Goal: Task Accomplishment & Management: Use online tool/utility

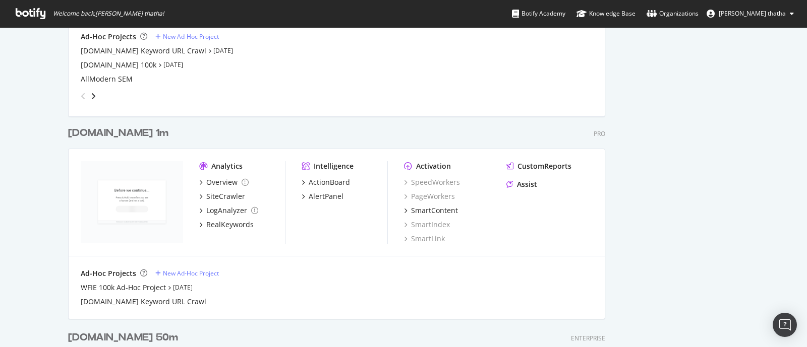
scroll to position [1386, 0]
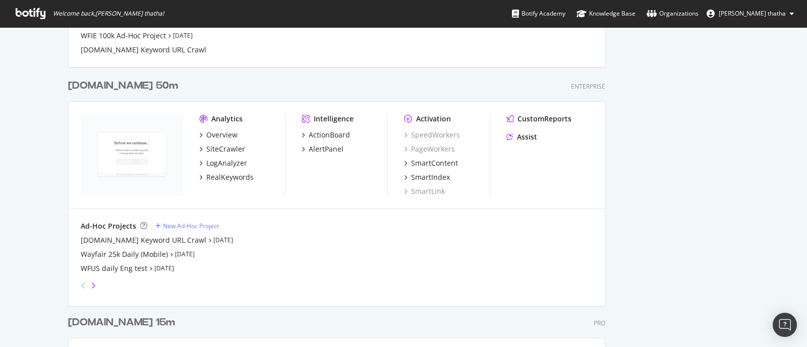
click at [91, 277] on icon "angle-right" at bounding box center [93, 286] width 5 height 8
click at [81, 277] on icon "angle-left" at bounding box center [83, 286] width 5 height 8
click at [125, 82] on div "Wayfair.com 50m" at bounding box center [123, 86] width 110 height 15
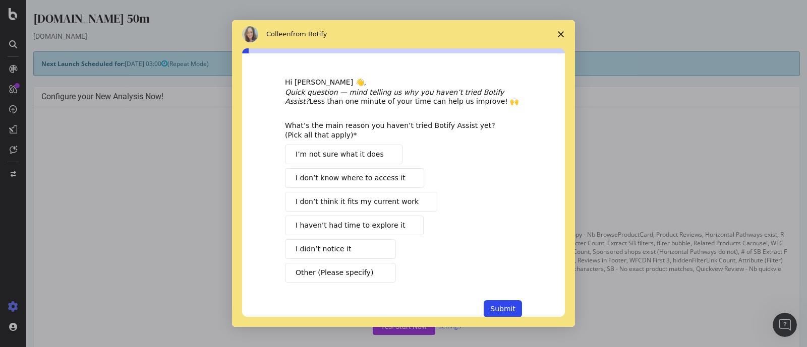
scroll to position [23, 0]
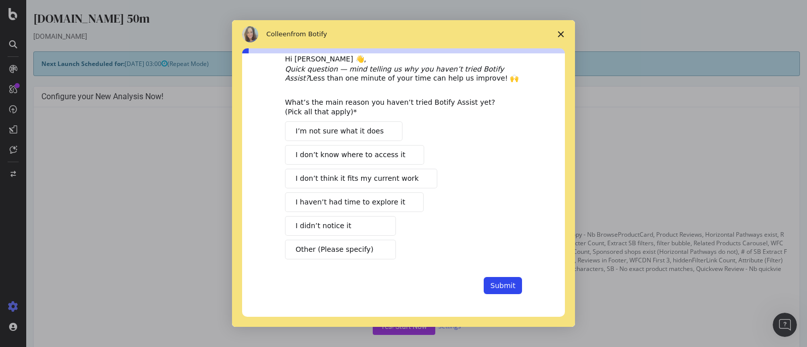
click at [554, 33] on span "Close survey" at bounding box center [561, 34] width 28 height 28
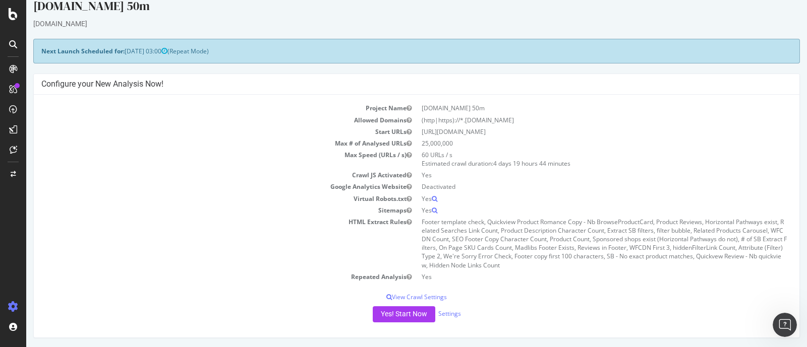
scroll to position [252, 0]
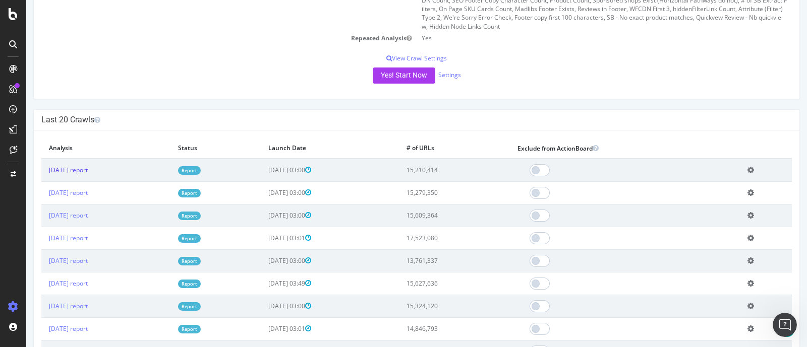
click at [88, 170] on link "2025 Aug. 14th report" at bounding box center [68, 170] width 39 height 9
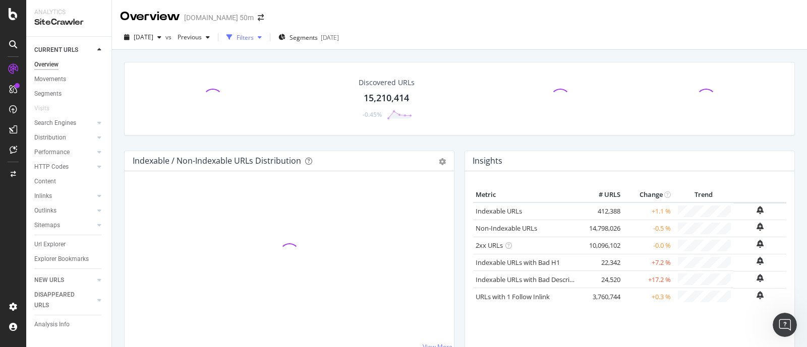
click at [254, 38] on div "Filters" at bounding box center [244, 37] width 17 height 9
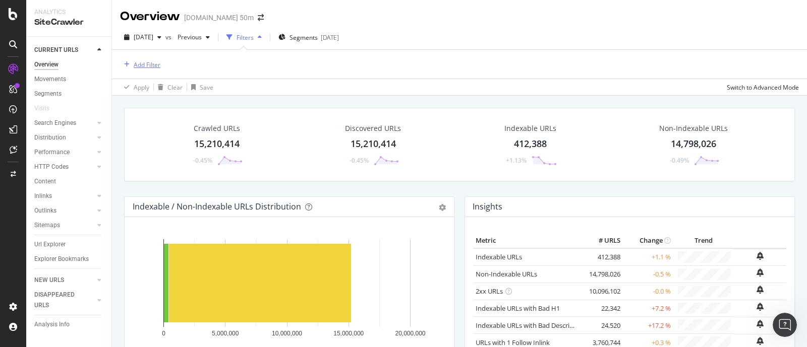
click at [152, 65] on div "Add Filter" at bounding box center [147, 64] width 27 height 9
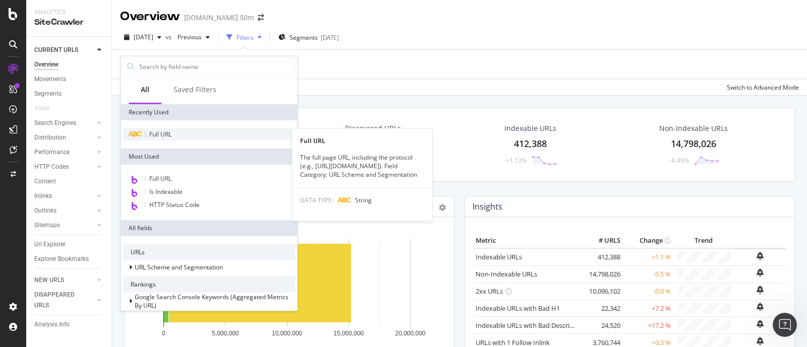
click at [162, 135] on span "Full URL" at bounding box center [160, 134] width 22 height 9
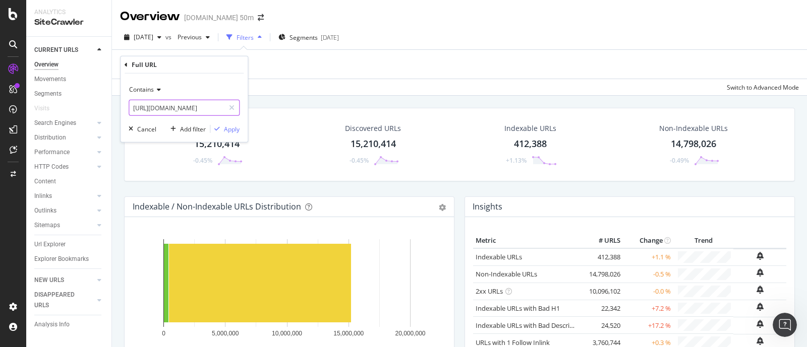
click at [157, 108] on input "https://www.wayfair.com/rugs/pdp/17-stories-jotyi-handmade-tufted-wool-blackivo…" at bounding box center [176, 108] width 95 height 16
click at [234, 127] on div "Apply" at bounding box center [232, 129] width 16 height 9
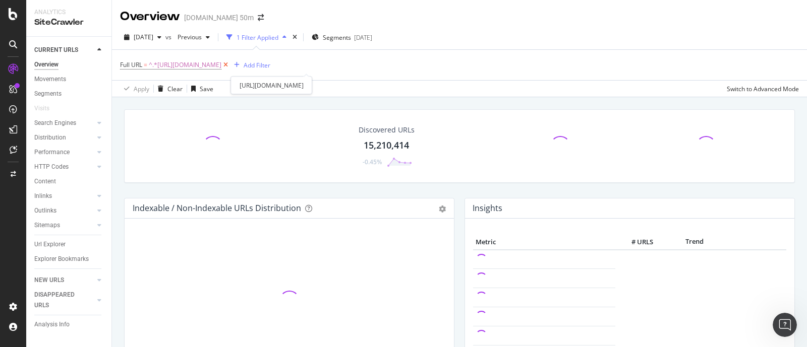
click at [230, 62] on icon at bounding box center [225, 65] width 9 height 10
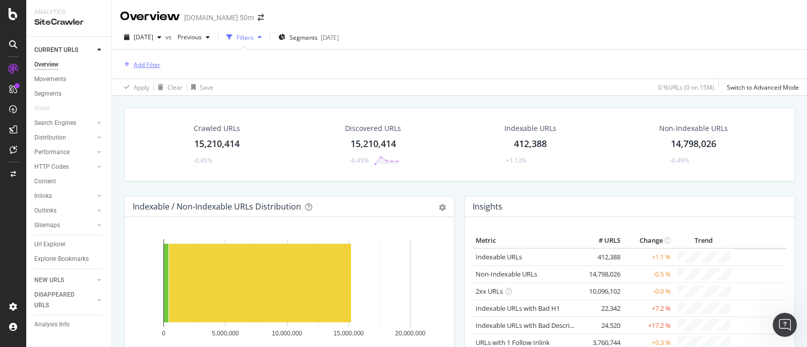
click at [150, 66] on div "Add Filter" at bounding box center [147, 64] width 27 height 9
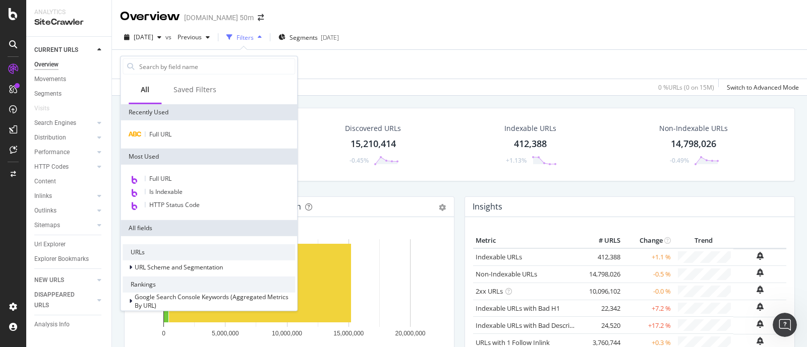
click at [169, 126] on div "Full URL" at bounding box center [208, 134] width 176 height 28
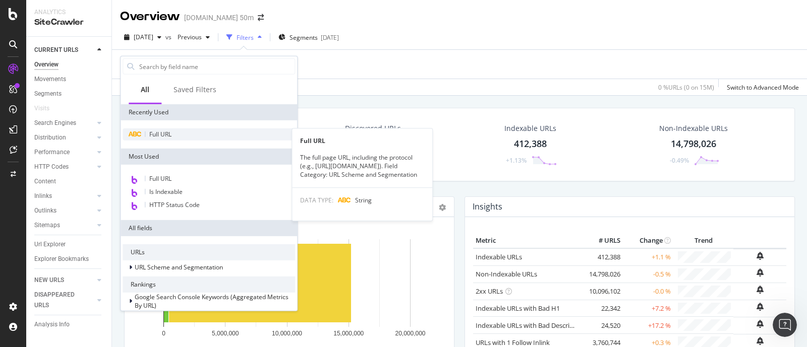
click at [169, 132] on span "Full URL" at bounding box center [160, 134] width 22 height 9
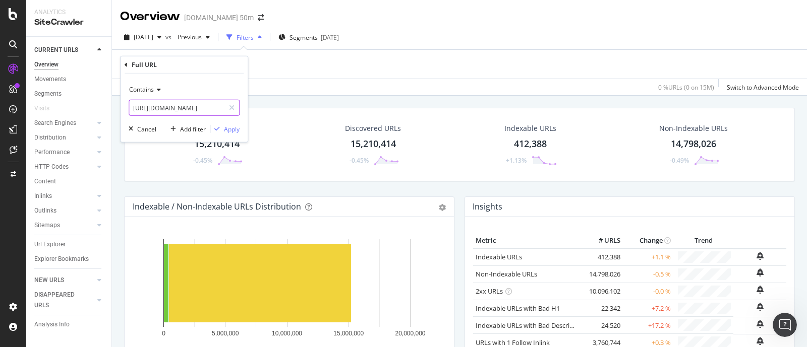
click at [183, 110] on input "https://www.wayfair.com/rugs/pdp/17-stories-jotyi-handmade-tufted-wool-blackivo…" at bounding box center [176, 108] width 95 height 16
paste input "sb0/washable-area-rugs-c215386.htm"
type input "https://www.wayfair.com/rugs/sb0/washable-area-rugs-c215386.html"
click at [231, 129] on div "Apply" at bounding box center [232, 129] width 16 height 9
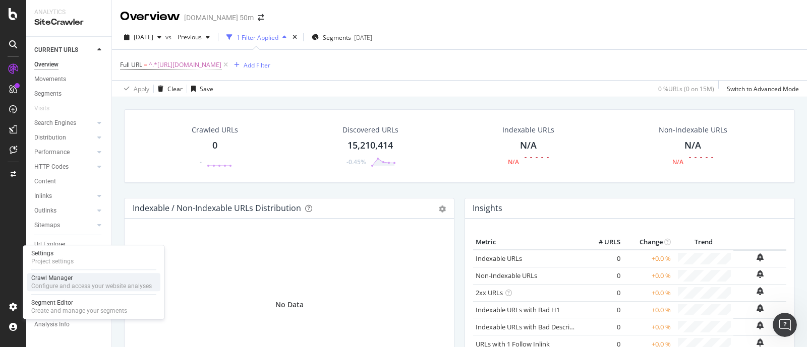
click at [62, 277] on div "Configure and access your website analyses" at bounding box center [91, 286] width 120 height 8
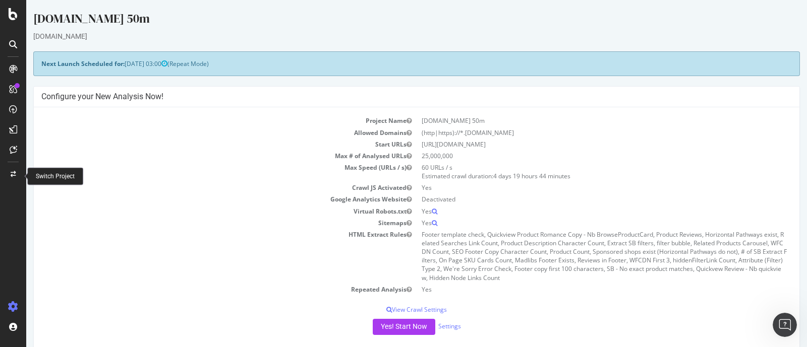
click at [14, 172] on icon at bounding box center [14, 174] width 6 height 6
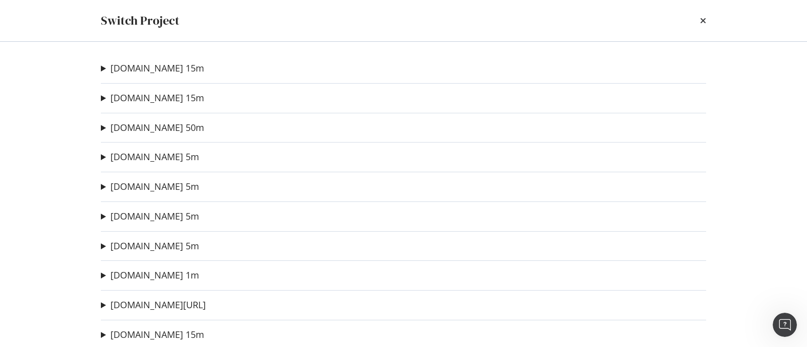
click at [103, 128] on summary "Wayfair.com 50m" at bounding box center [152, 128] width 103 height 13
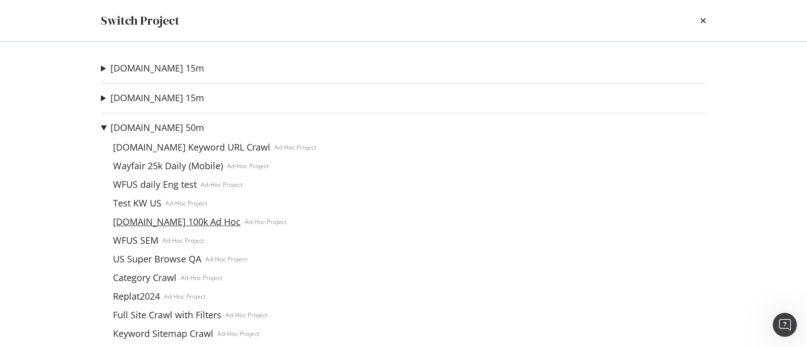
click at [176, 226] on link "[DOMAIN_NAME] 100k Ad Hoc" at bounding box center [177, 222] width 136 height 11
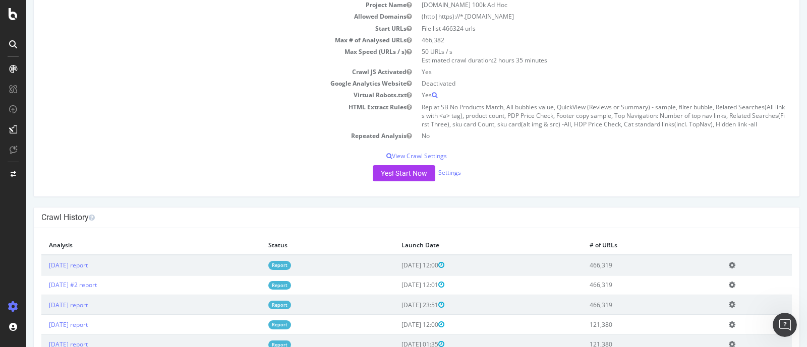
scroll to position [63, 0]
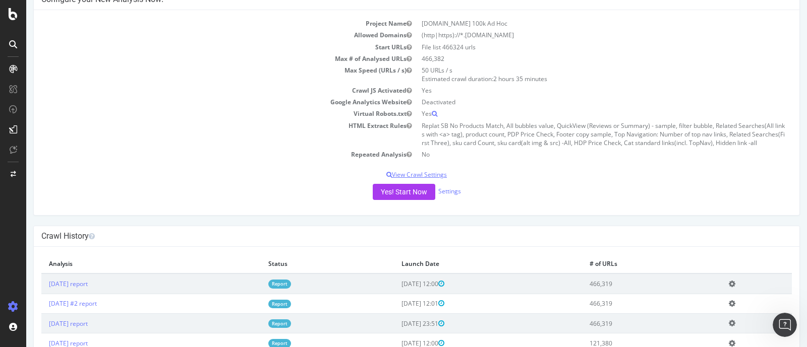
click at [429, 176] on p "View Crawl Settings" at bounding box center [416, 174] width 750 height 9
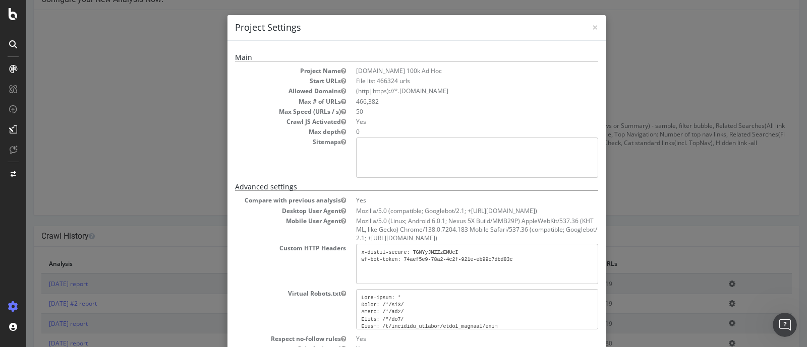
click at [620, 179] on div "× Close Project Settings Main Project Name Wayfair.com 100k Ad Hoc Start URLs F…" at bounding box center [416, 173] width 780 height 347
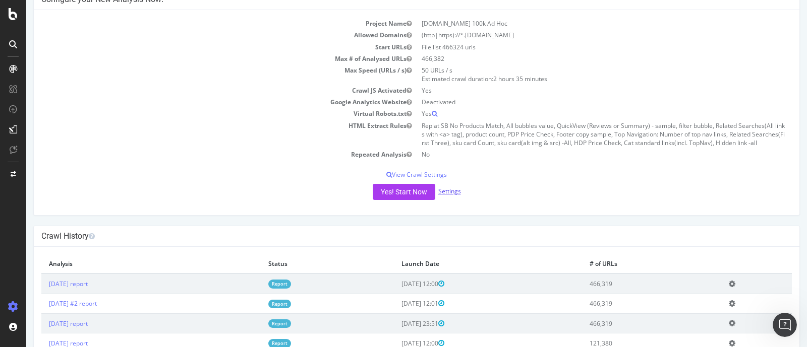
click at [441, 193] on link "Settings" at bounding box center [449, 191] width 23 height 9
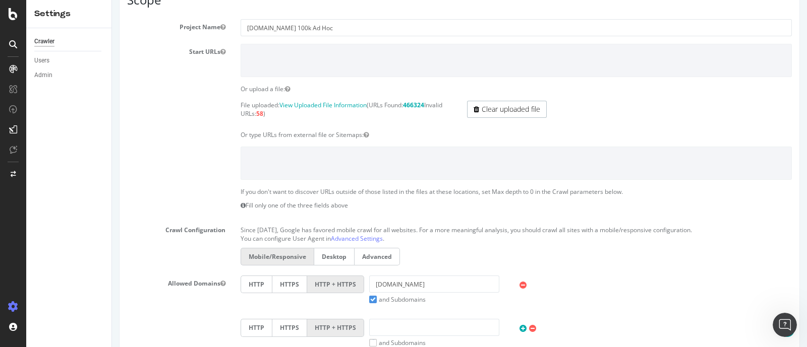
scroll to position [126, 0]
click at [507, 114] on link "Clear uploaded file" at bounding box center [507, 109] width 80 height 17
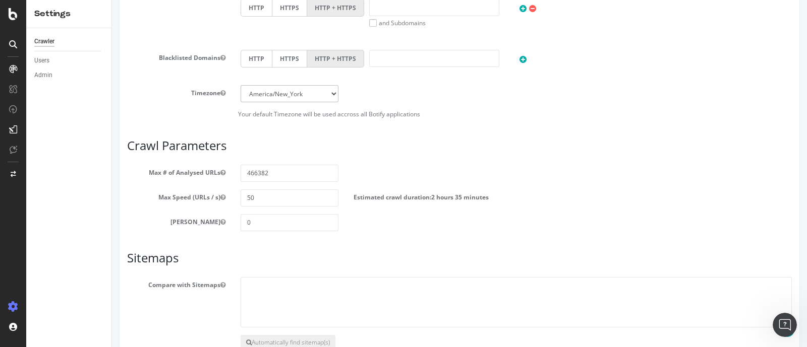
scroll to position [441, 0]
drag, startPoint x: 232, startPoint y: 175, endPoint x: 227, endPoint y: 175, distance: 5.5
click at [227, 175] on div "Max # of Analysed URLs 466382" at bounding box center [459, 173] width 680 height 17
paste input "127904"
type input "127904"
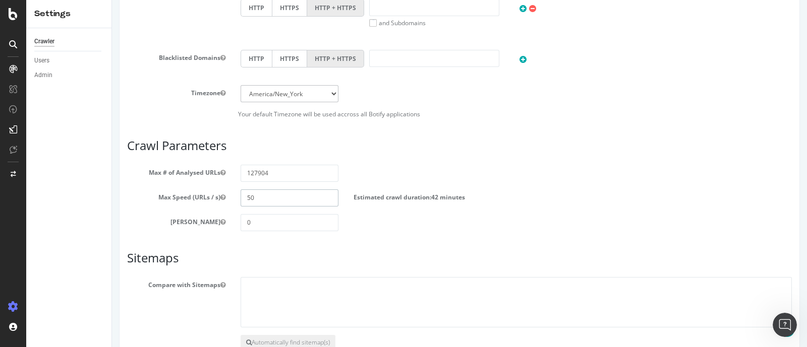
click at [254, 199] on input "50" at bounding box center [289, 198] width 98 height 17
type input "5"
type input "9"
type input "70"
click at [388, 222] on div "Max Depth 0" at bounding box center [459, 222] width 680 height 17
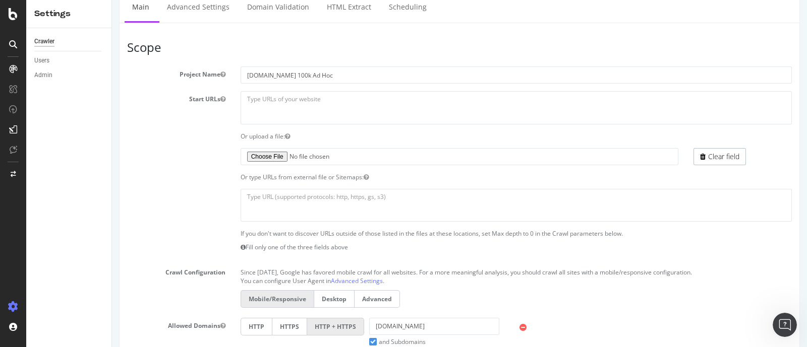
scroll to position [61, 0]
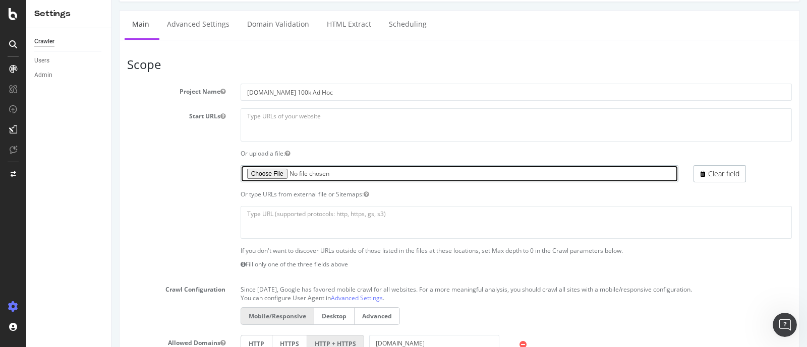
click at [258, 172] on input "file" at bounding box center [459, 173] width 438 height 17
type input "C:\fakepath\missing_roadsign.txt"
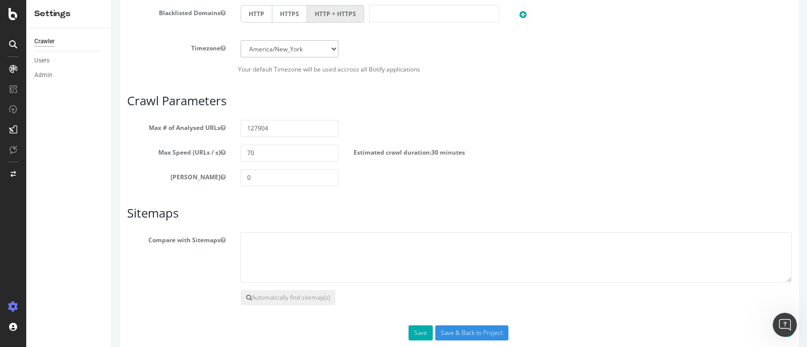
scroll to position [502, 0]
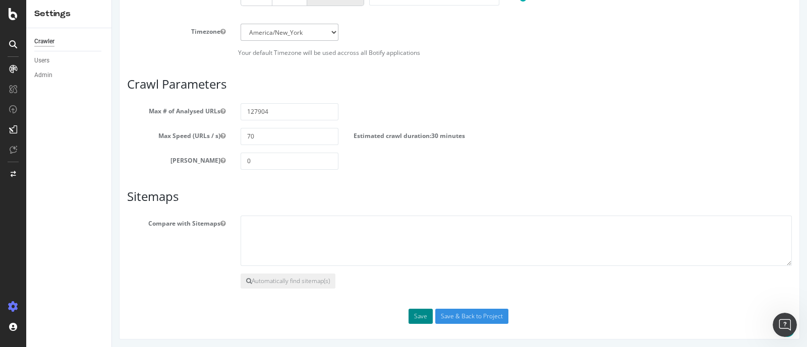
click at [410, 277] on button "Save" at bounding box center [420, 316] width 24 height 15
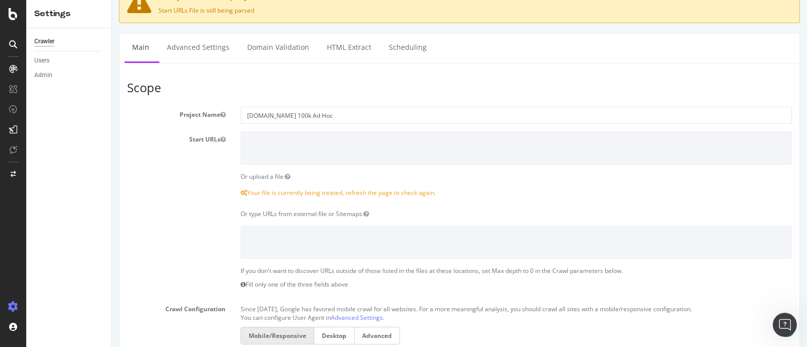
scroll to position [126, 0]
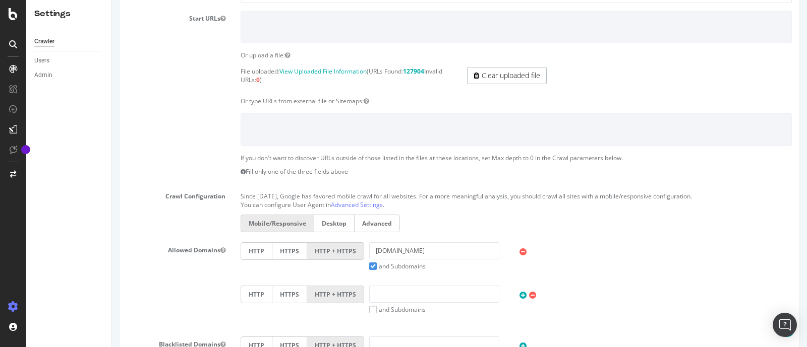
scroll to position [55, 0]
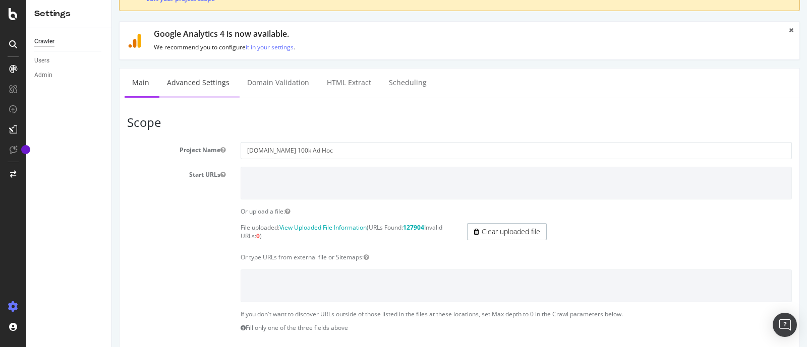
click at [205, 92] on link "Advanced Settings" at bounding box center [198, 83] width 78 height 28
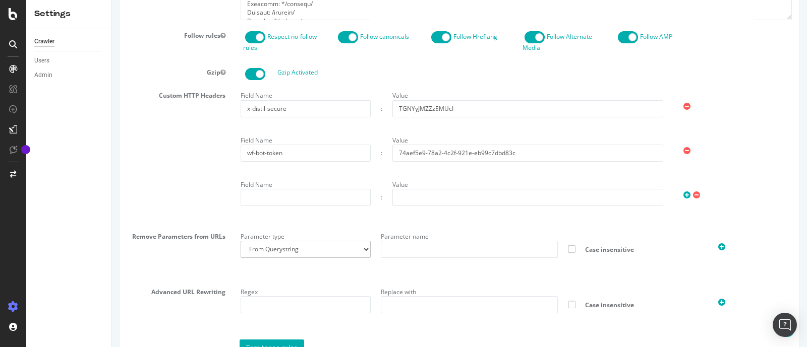
scroll to position [630, 0]
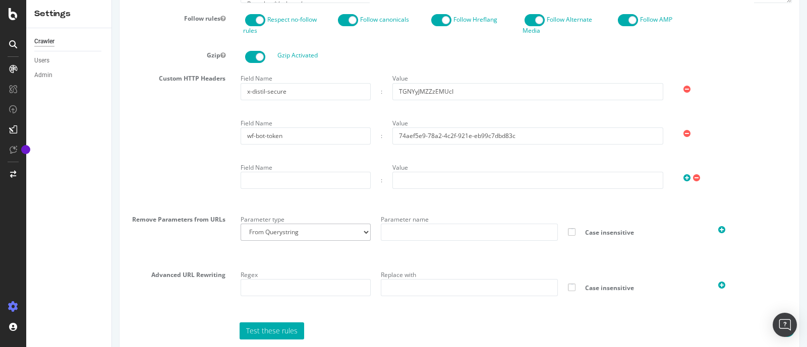
click at [683, 134] on icon at bounding box center [686, 134] width 7 height 9
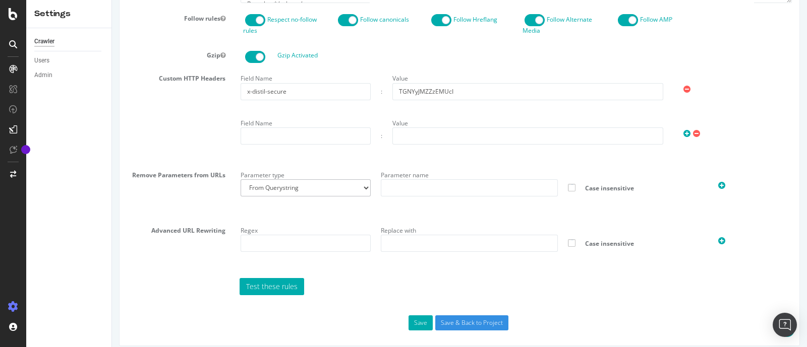
scroll to position [638, 0]
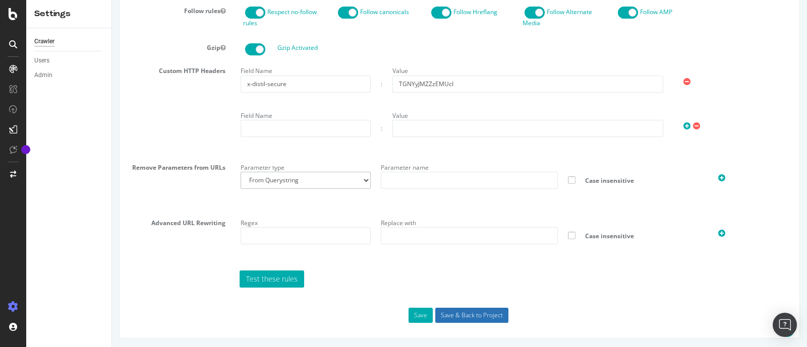
click at [464, 319] on input "Save & Back to Project" at bounding box center [471, 315] width 73 height 15
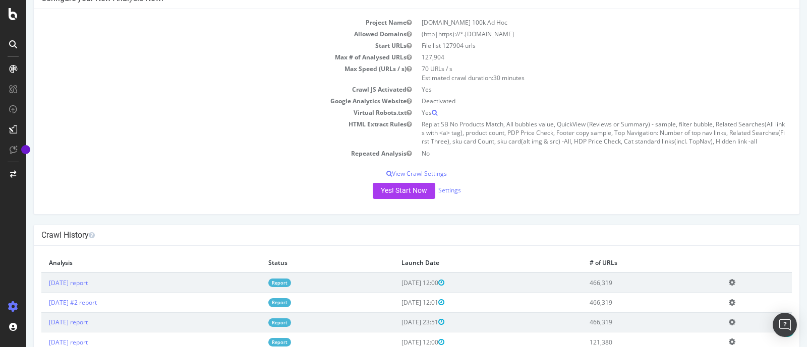
scroll to position [189, 0]
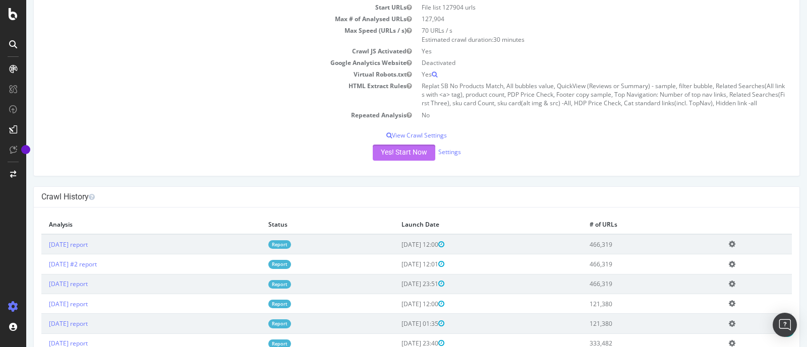
click at [391, 156] on button "Yes! Start Now" at bounding box center [404, 153] width 63 height 16
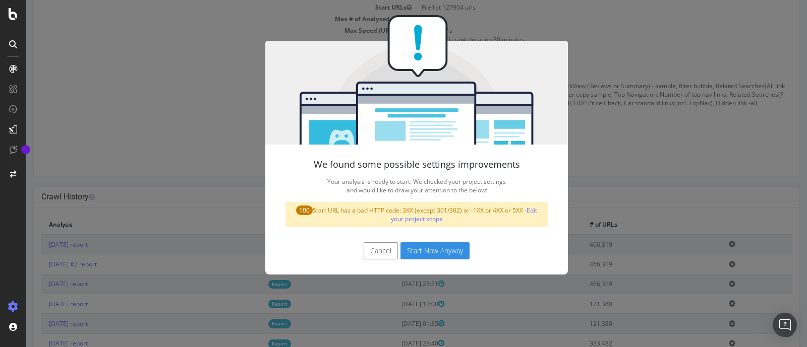
click at [429, 254] on button "Start Now Anyway" at bounding box center [434, 251] width 69 height 17
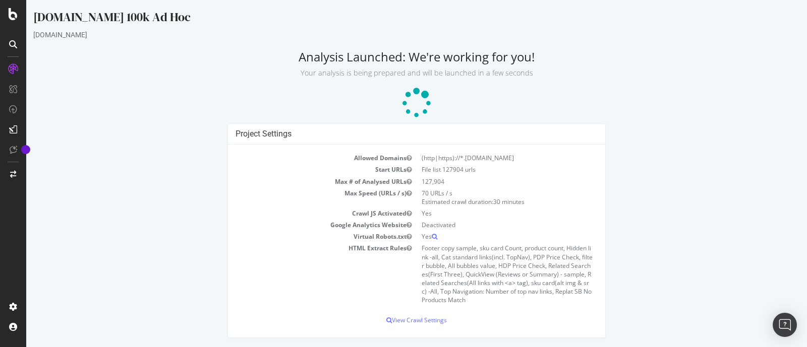
scroll to position [2, 0]
